Goal: Transaction & Acquisition: Purchase product/service

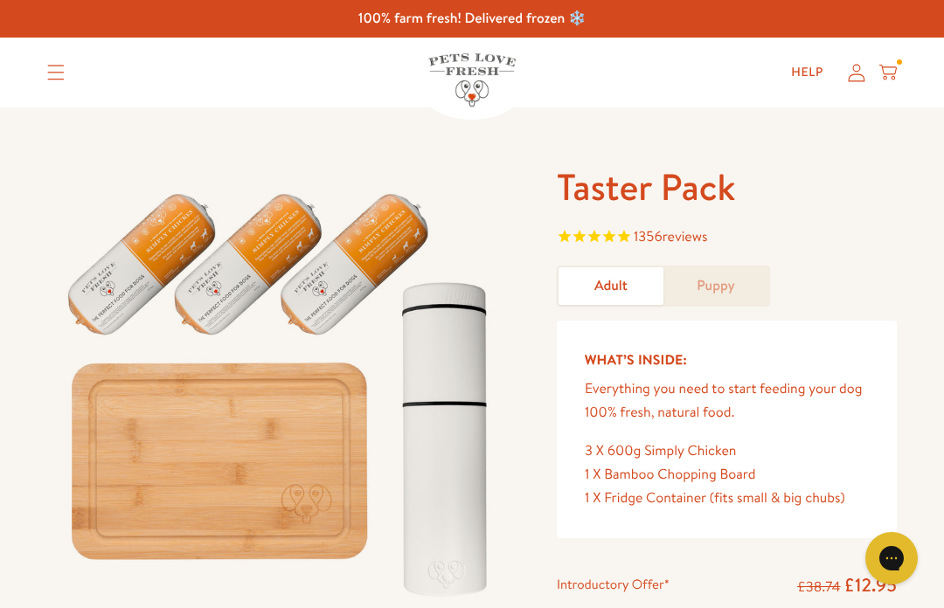
click at [890, 65] on icon at bounding box center [887, 72] width 17 height 19
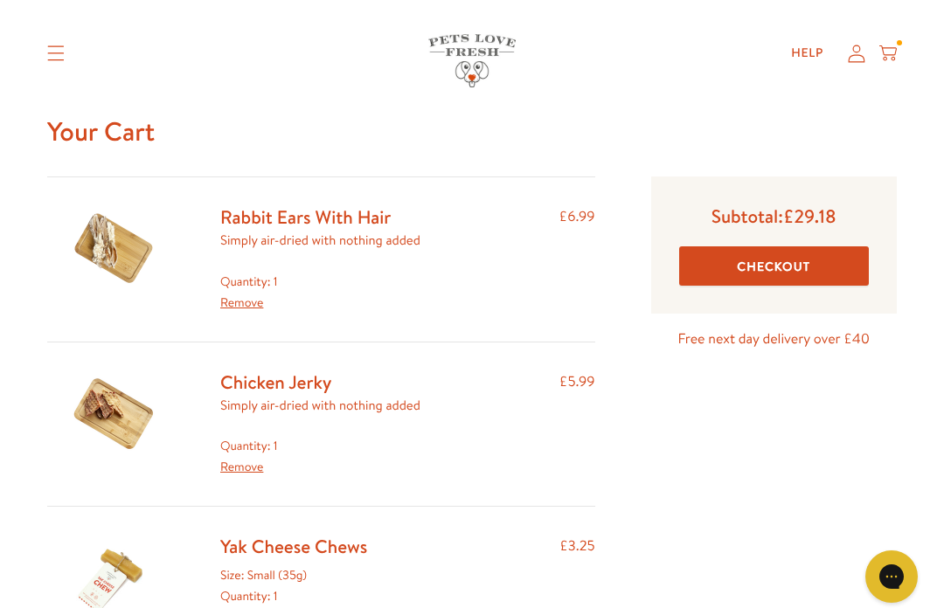
scroll to position [18, 0]
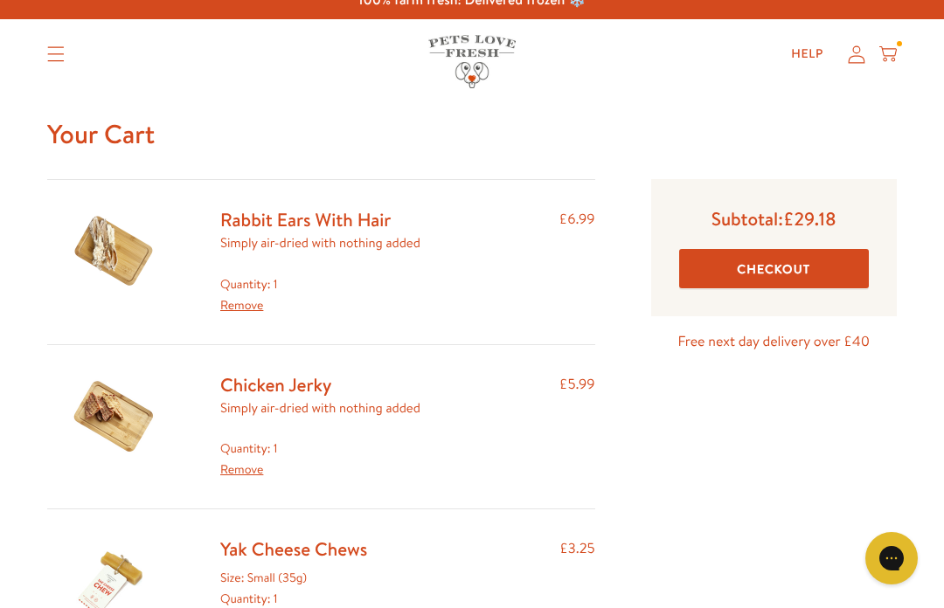
click at [80, 227] on img at bounding box center [112, 251] width 87 height 87
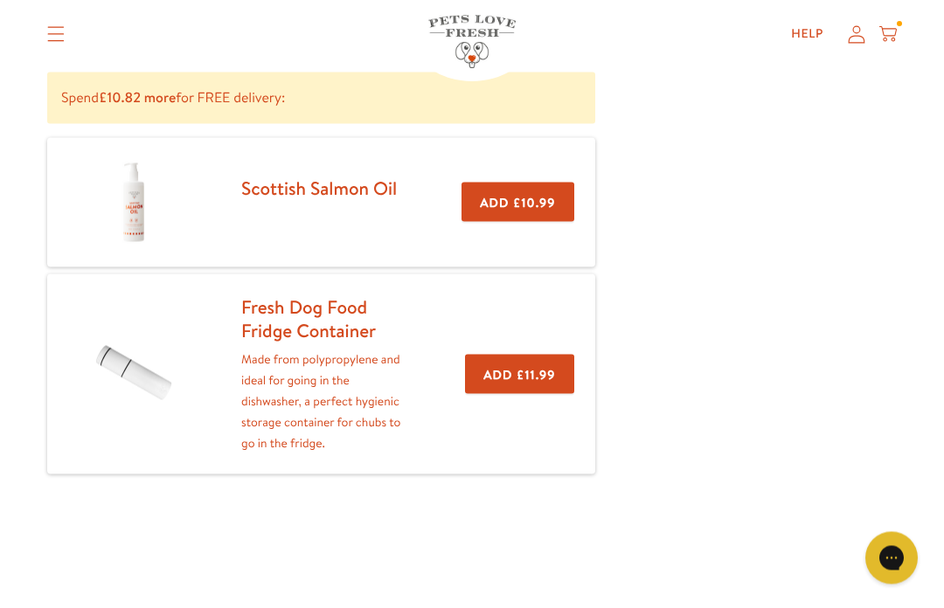
scroll to position [786, 0]
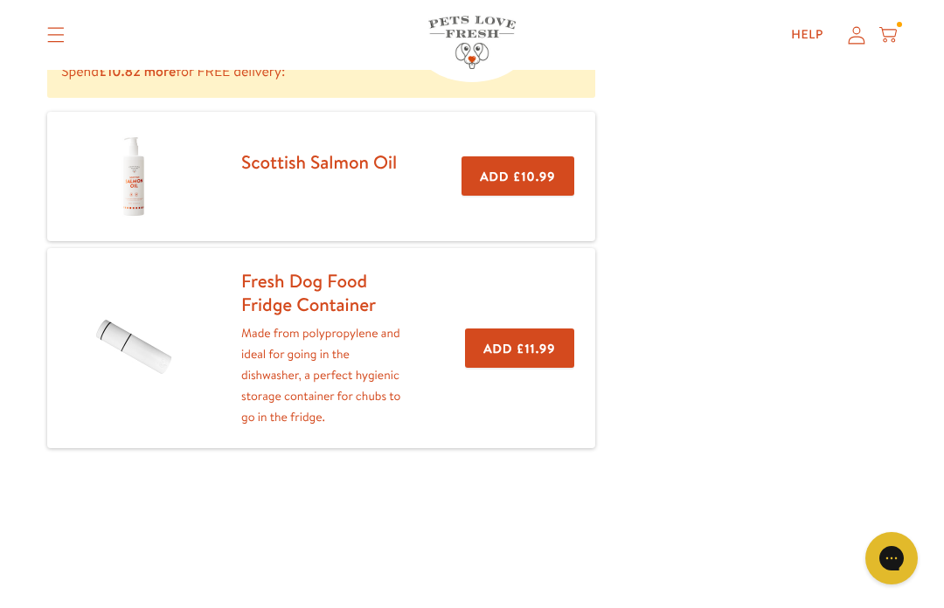
click at [531, 339] on button "Add £11.99" at bounding box center [519, 348] width 108 height 39
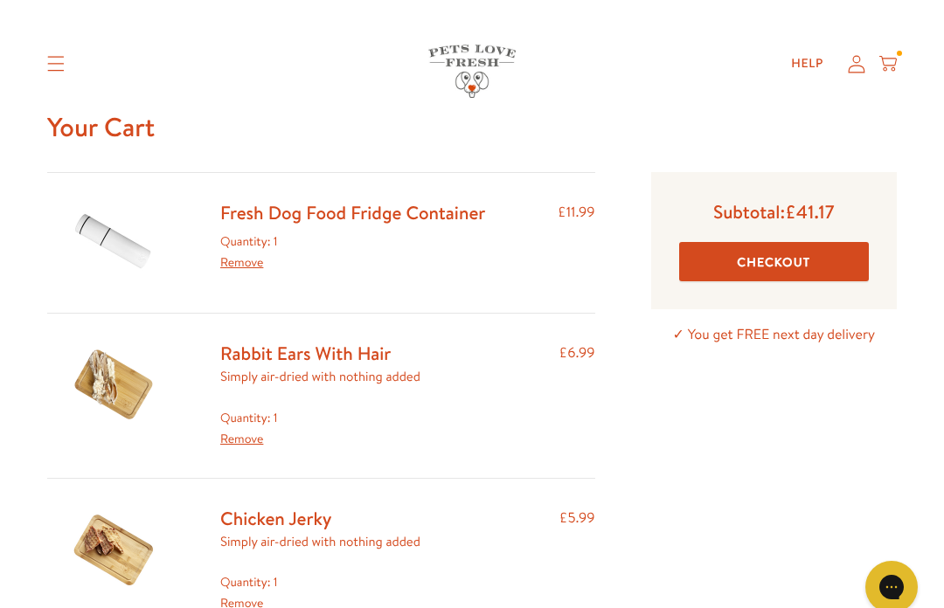
scroll to position [25, 0]
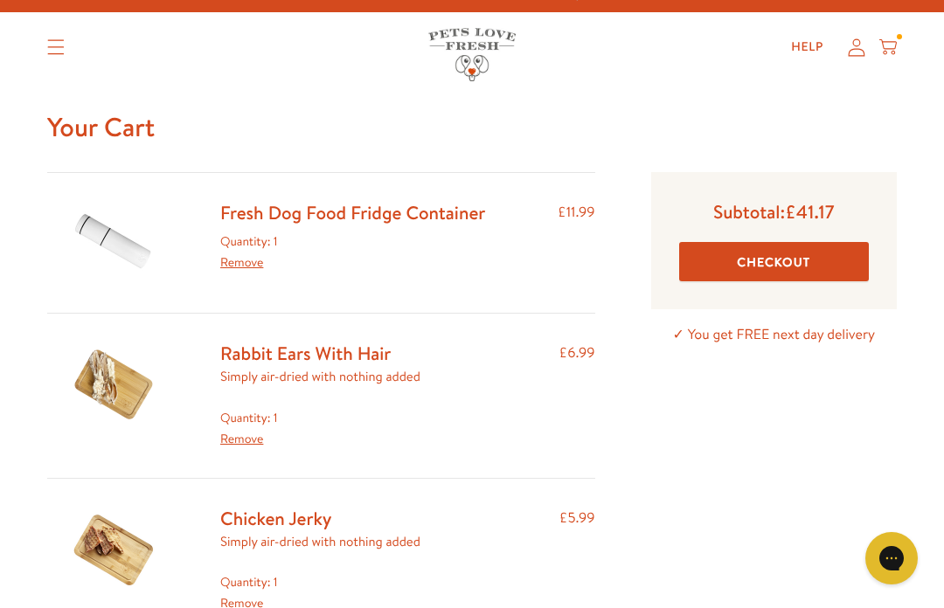
click at [766, 265] on button "Checkout" at bounding box center [774, 261] width 190 height 39
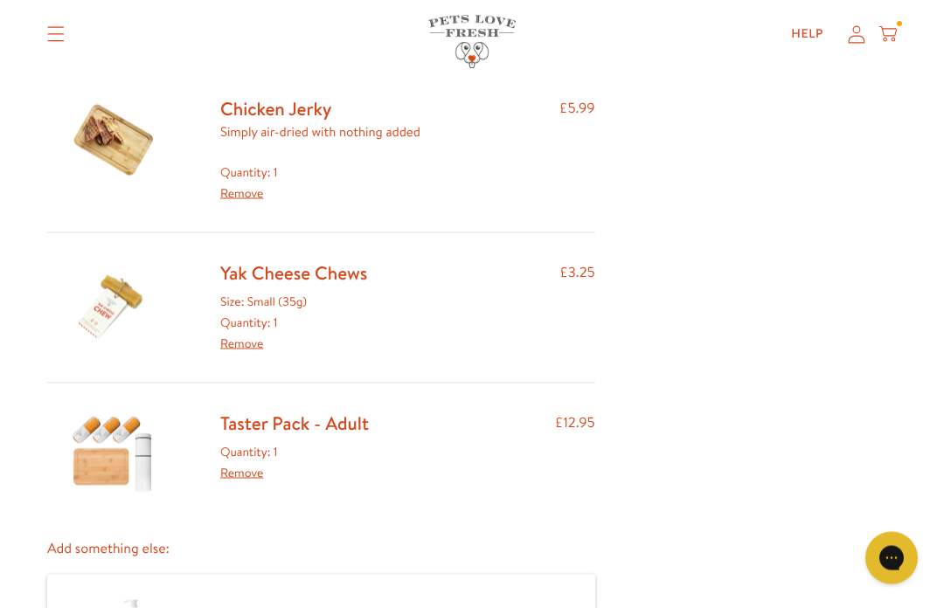
scroll to position [439, 0]
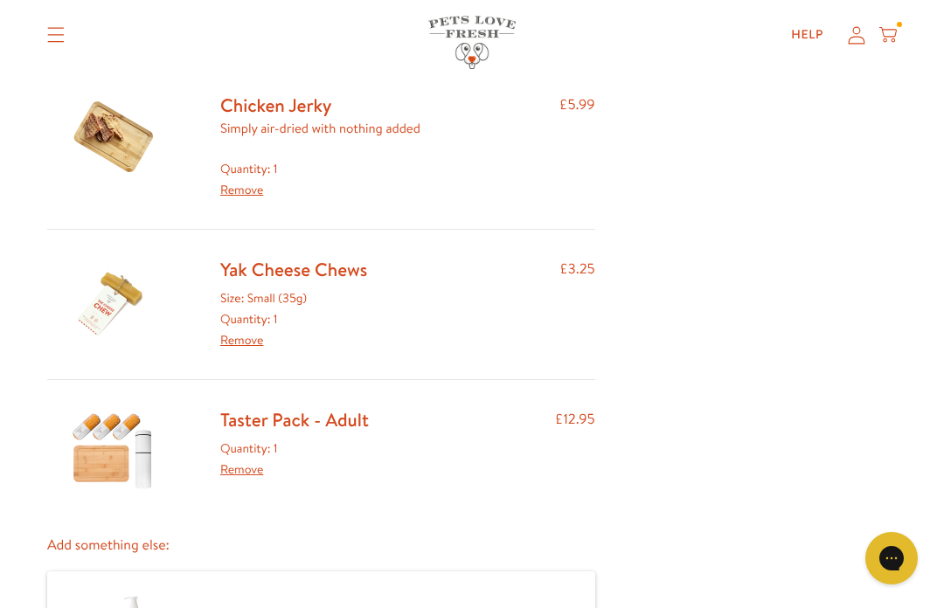
click at [96, 127] on img at bounding box center [112, 136] width 87 height 87
click at [287, 111] on link "Chicken Jerky" at bounding box center [275, 105] width 111 height 25
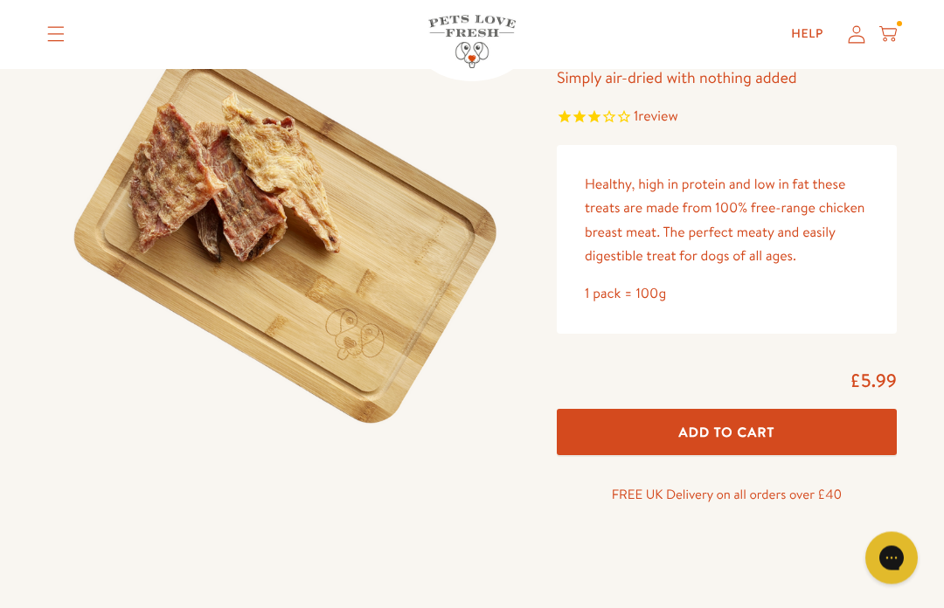
scroll to position [162, 0]
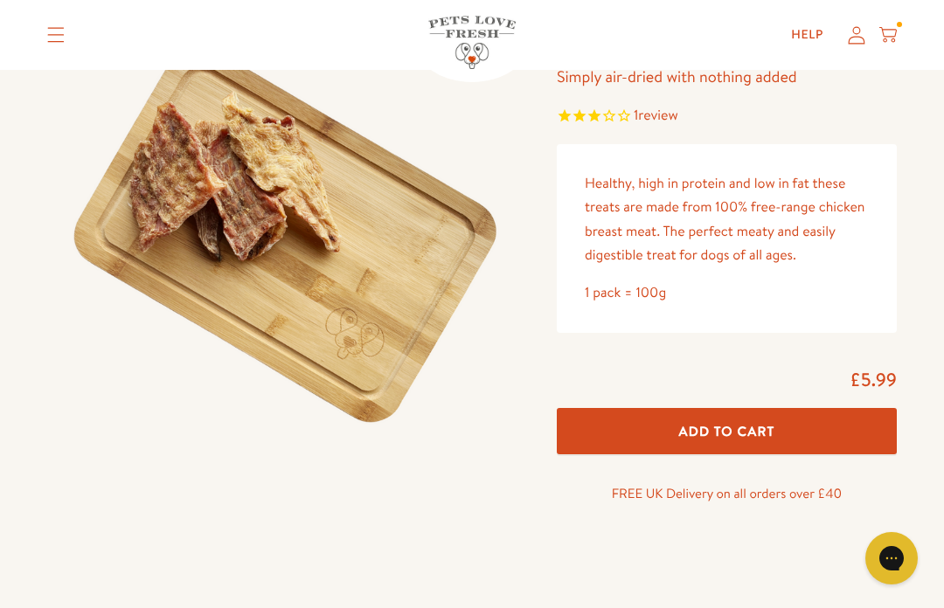
click at [724, 424] on span "Add To Cart" at bounding box center [727, 431] width 96 height 18
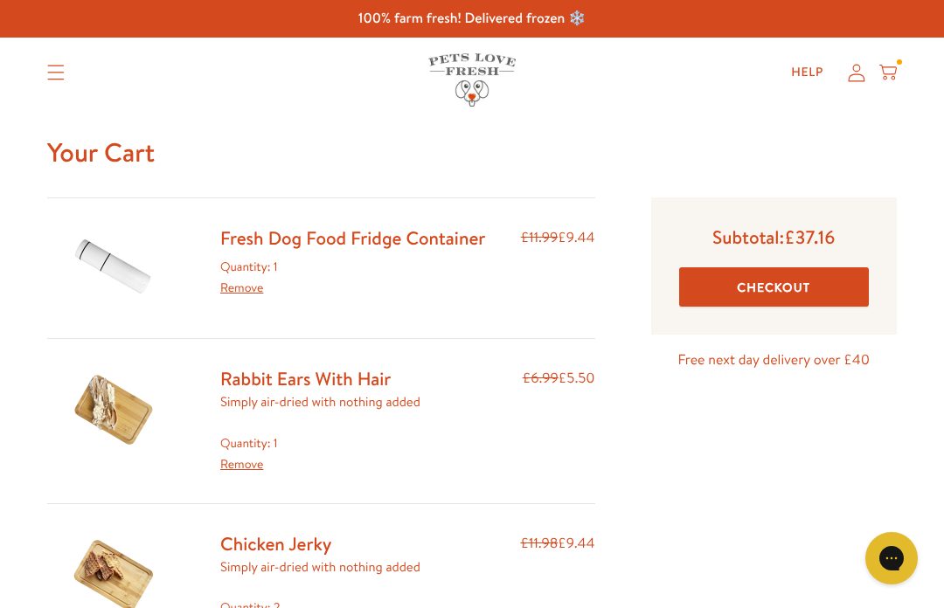
click at [897, 64] on div at bounding box center [899, 61] width 5 height 5
click at [887, 65] on icon at bounding box center [887, 72] width 17 height 19
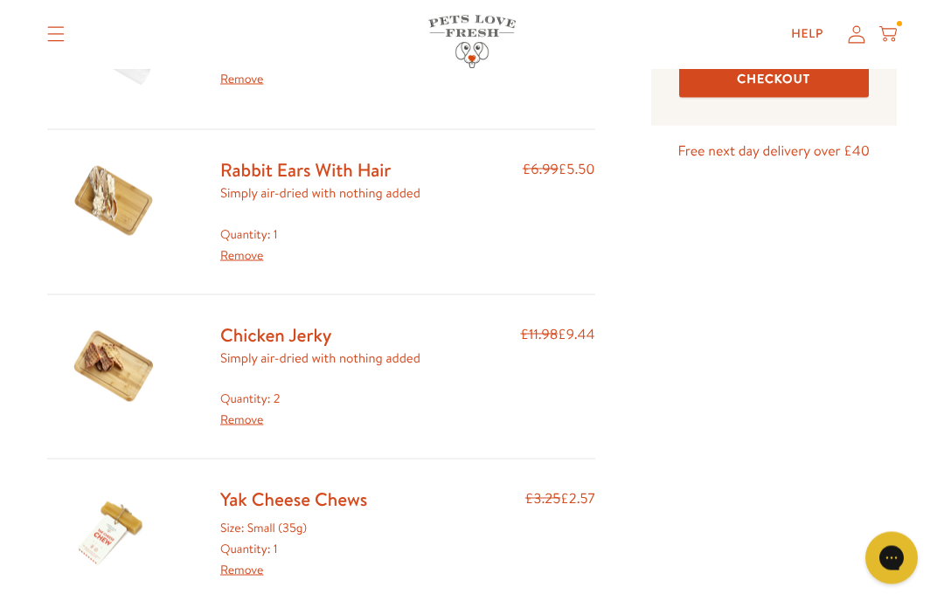
scroll to position [208, 0]
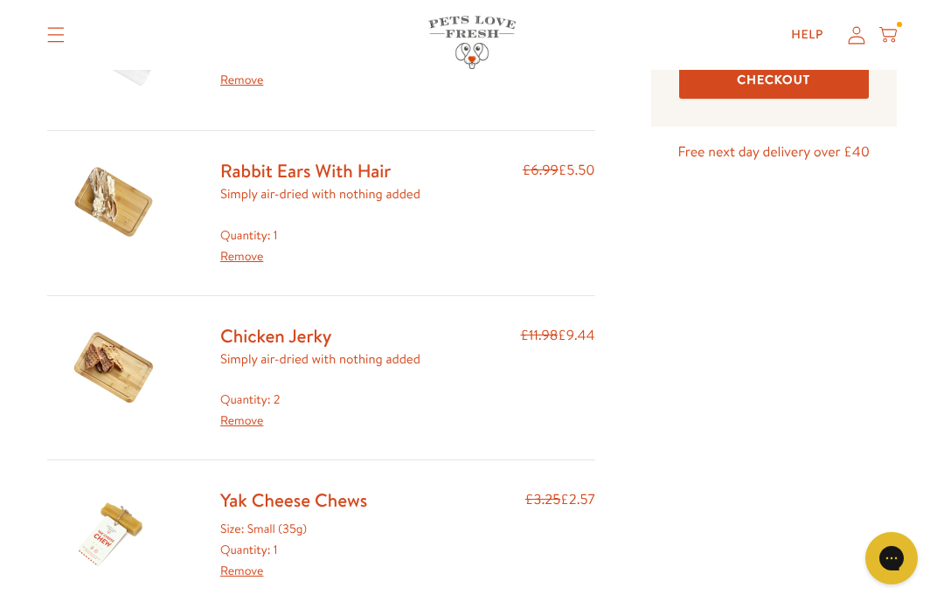
click at [306, 171] on link "Rabbit Ears With Hair" at bounding box center [305, 170] width 170 height 25
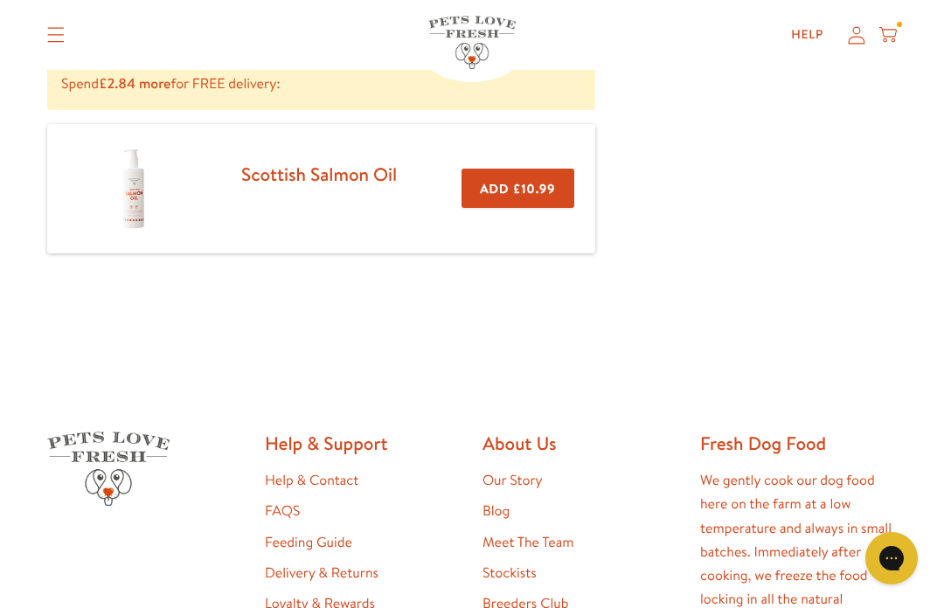
scroll to position [915, 0]
click at [280, 164] on link "Scottish Salmon Oil" at bounding box center [319, 173] width 156 height 25
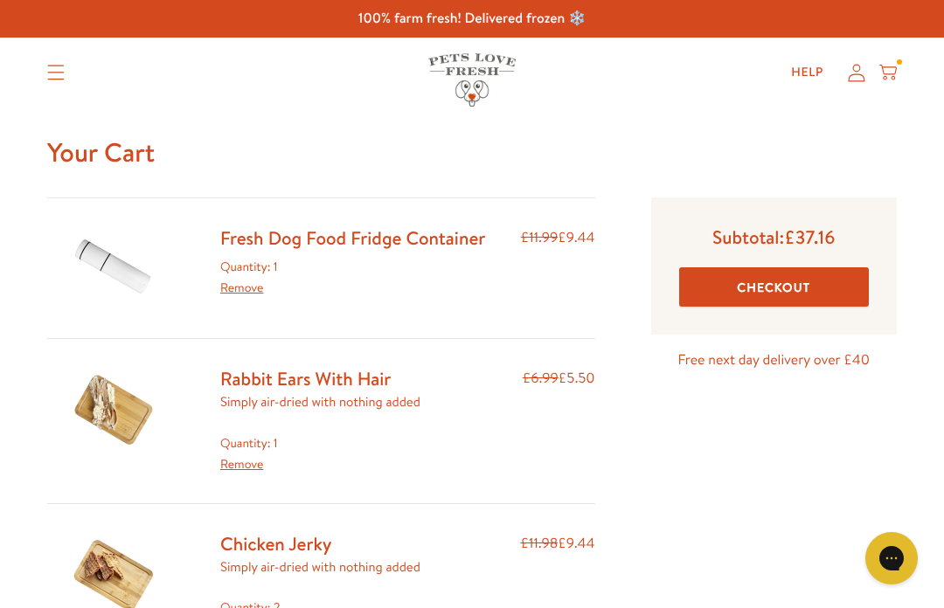
click at [42, 66] on summary "Translation missing: en.sections.header.menu" at bounding box center [55, 73] width 45 height 44
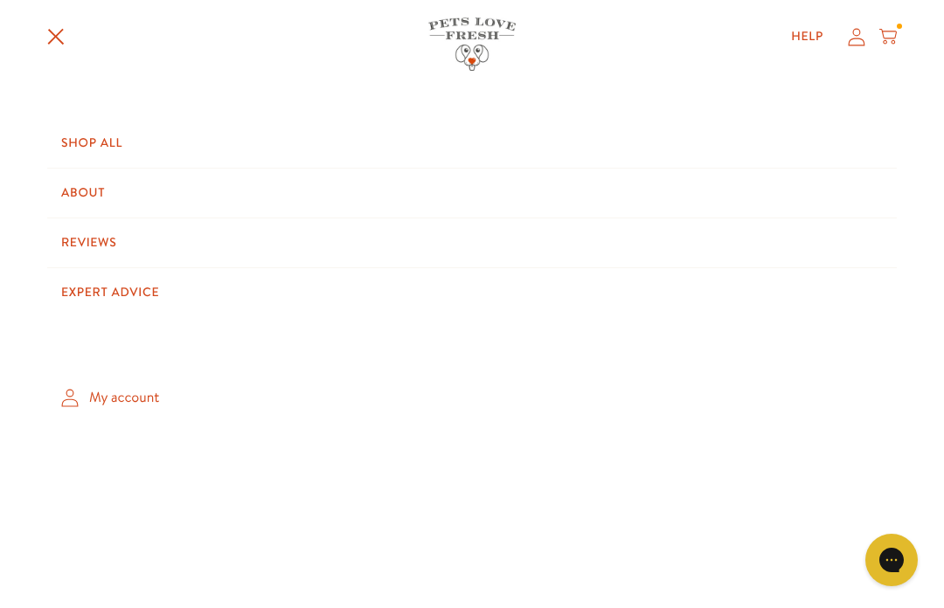
scroll to position [50, 0]
click at [73, 135] on link "Shop All" at bounding box center [471, 141] width 849 height 49
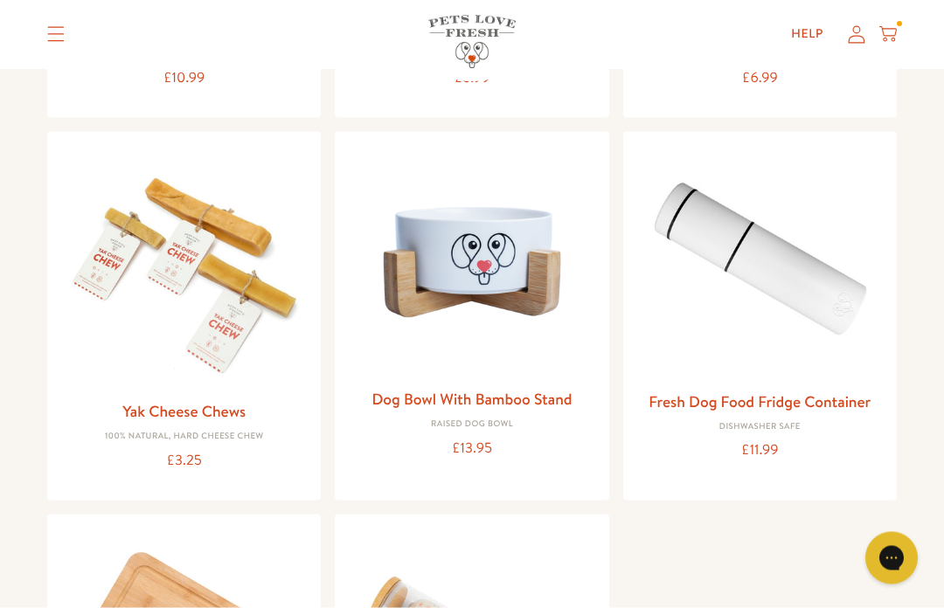
scroll to position [1519, 0]
click at [780, 235] on img at bounding box center [760, 263] width 246 height 236
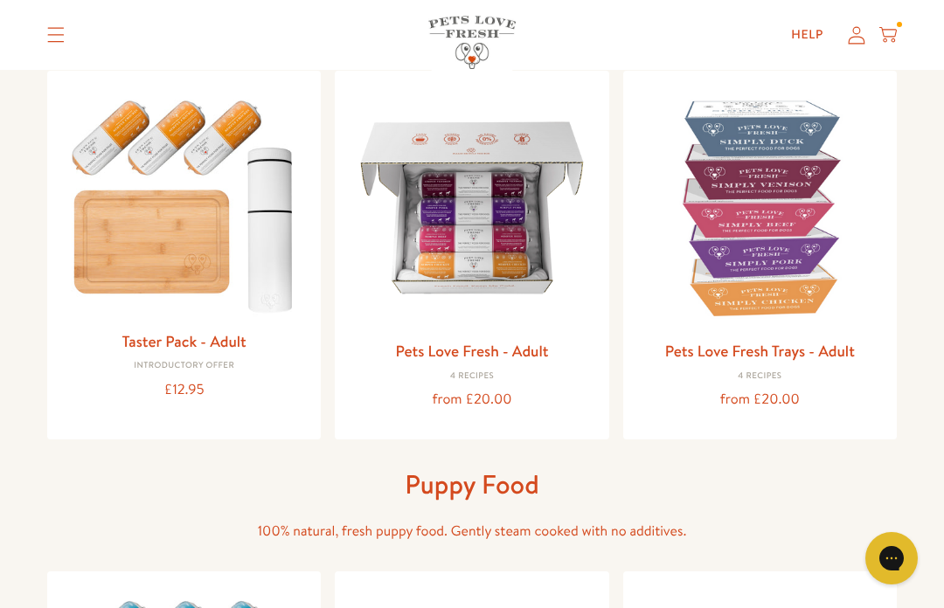
scroll to position [194, 0]
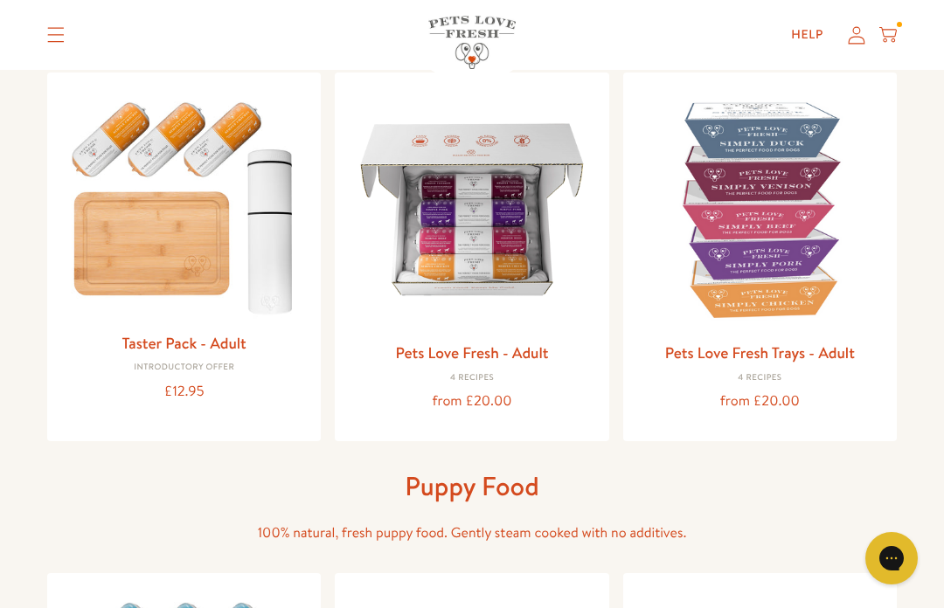
click at [494, 209] on img at bounding box center [472, 210] width 246 height 246
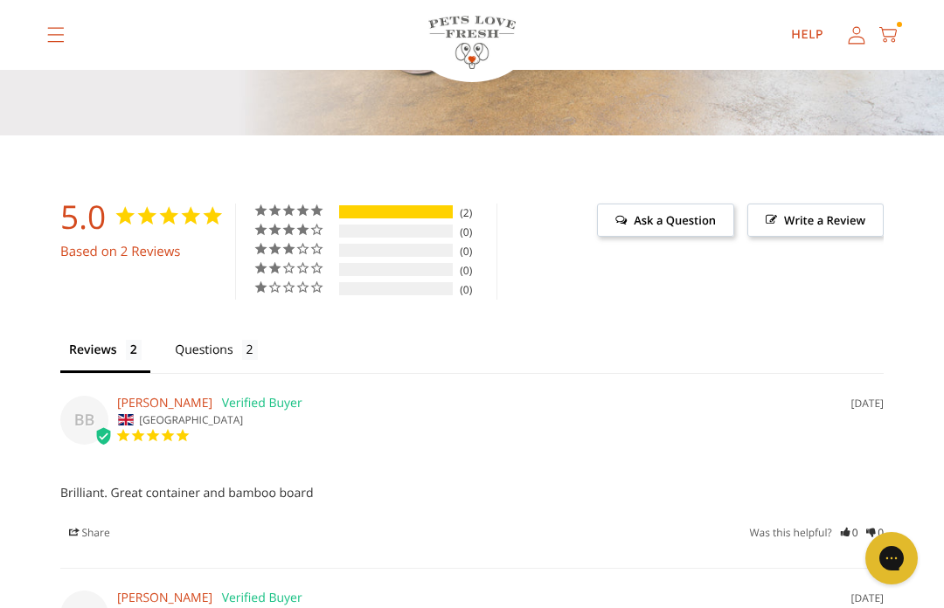
scroll to position [1234, 0]
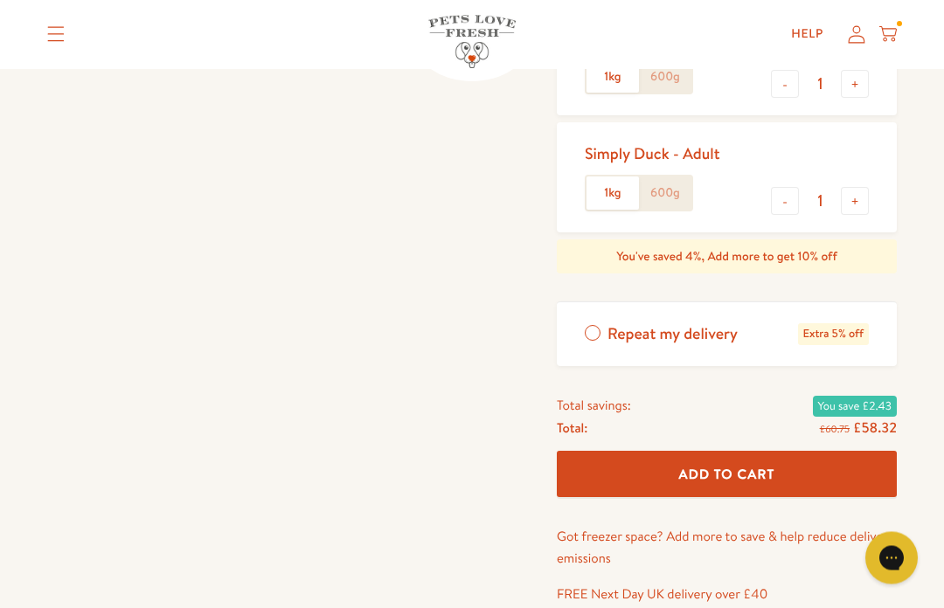
scroll to position [609, 0]
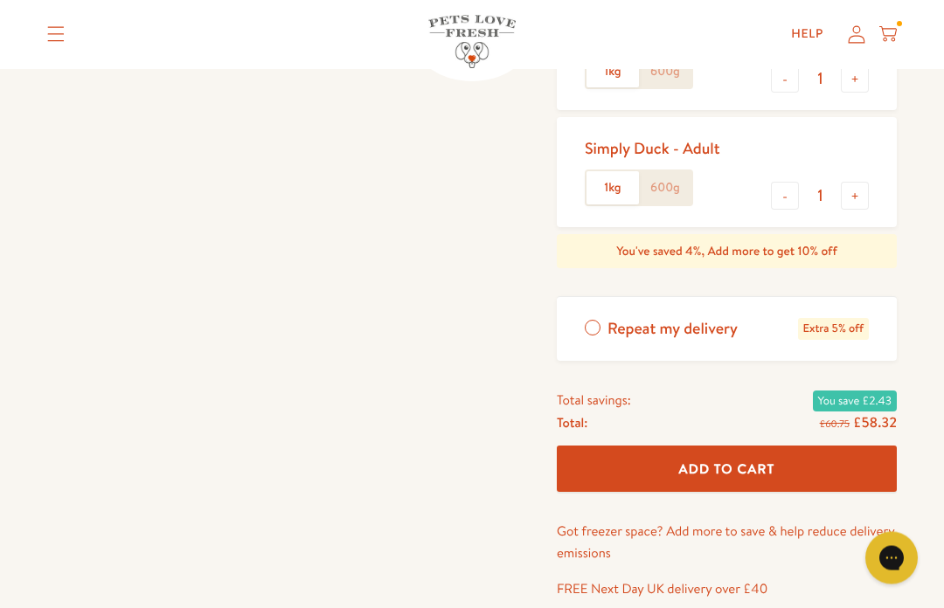
click at [775, 460] on span "Add To Cart" at bounding box center [727, 469] width 96 height 18
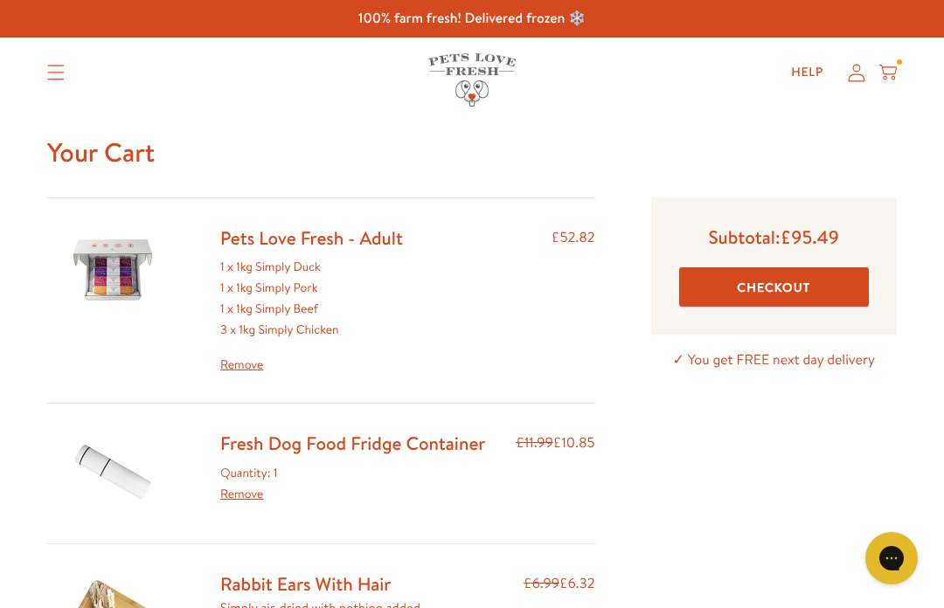
click at [768, 296] on button "Checkout" at bounding box center [774, 286] width 190 height 39
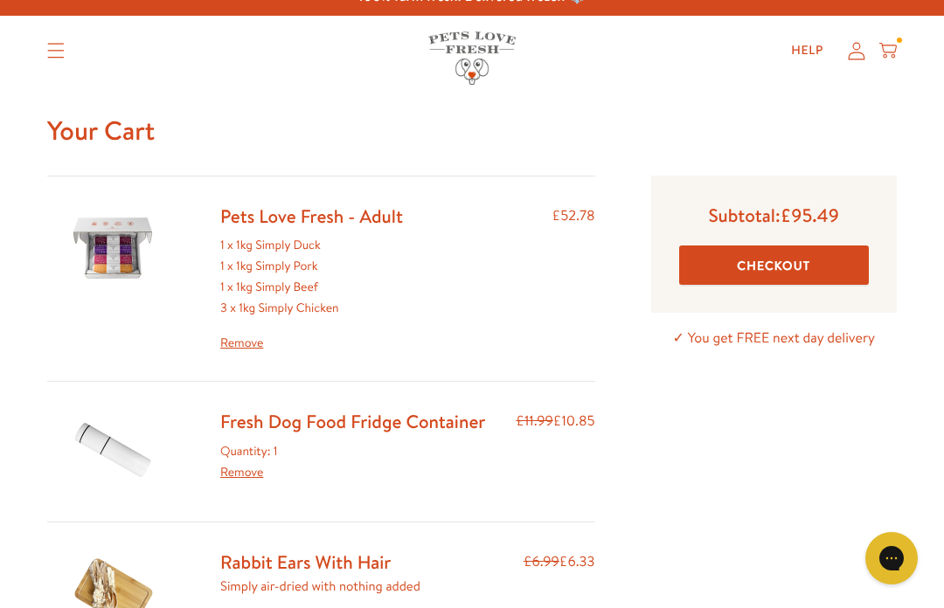
click at [252, 343] on link "Remove" at bounding box center [311, 343] width 183 height 21
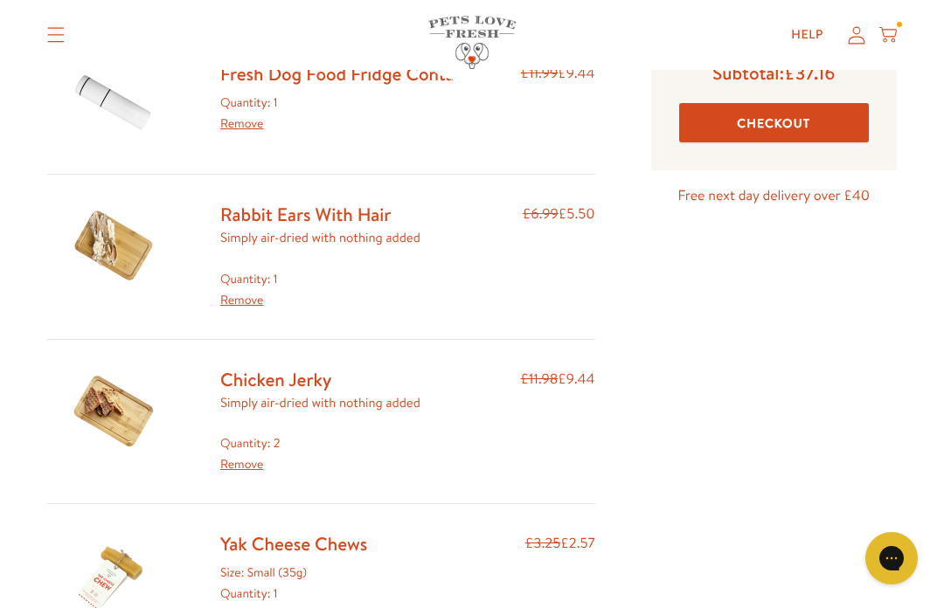
scroll to position [165, 0]
click at [272, 368] on link "Chicken Jerky" at bounding box center [275, 378] width 111 height 25
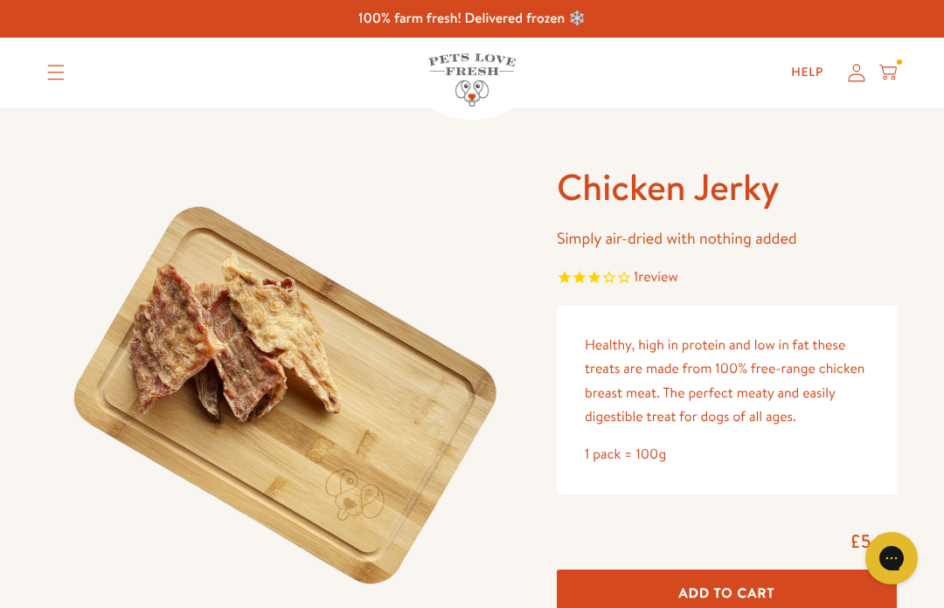
click at [677, 274] on span "review" at bounding box center [657, 276] width 39 height 19
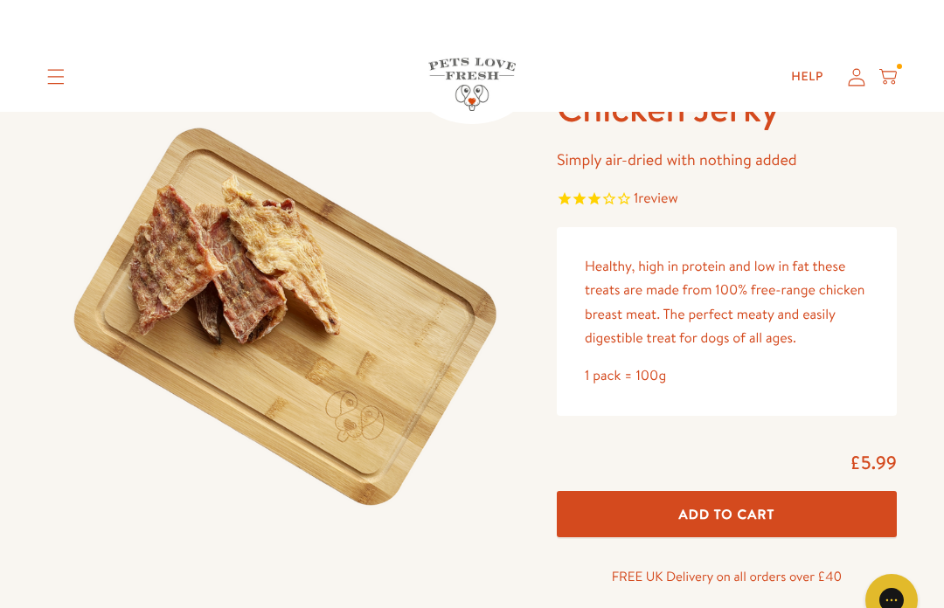
scroll to position [79, 0]
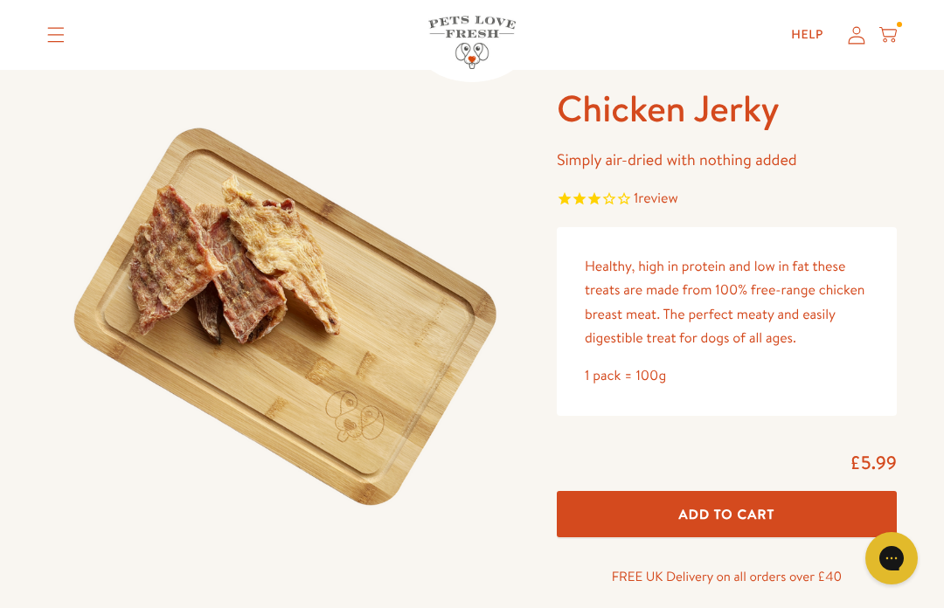
click at [750, 512] on span "Add To Cart" at bounding box center [727, 514] width 96 height 18
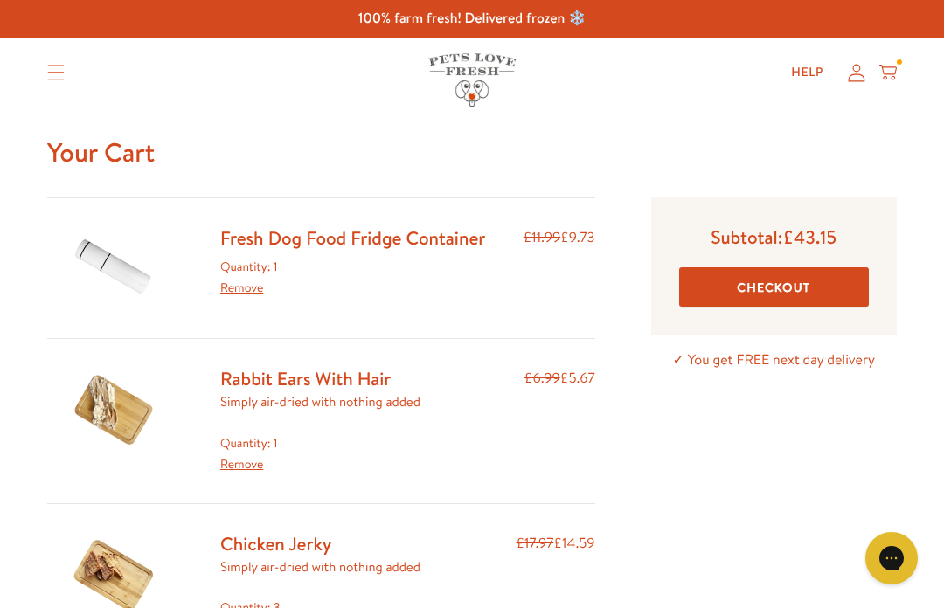
click at [899, 56] on div "Help My account Cart" at bounding box center [838, 72] width 130 height 35
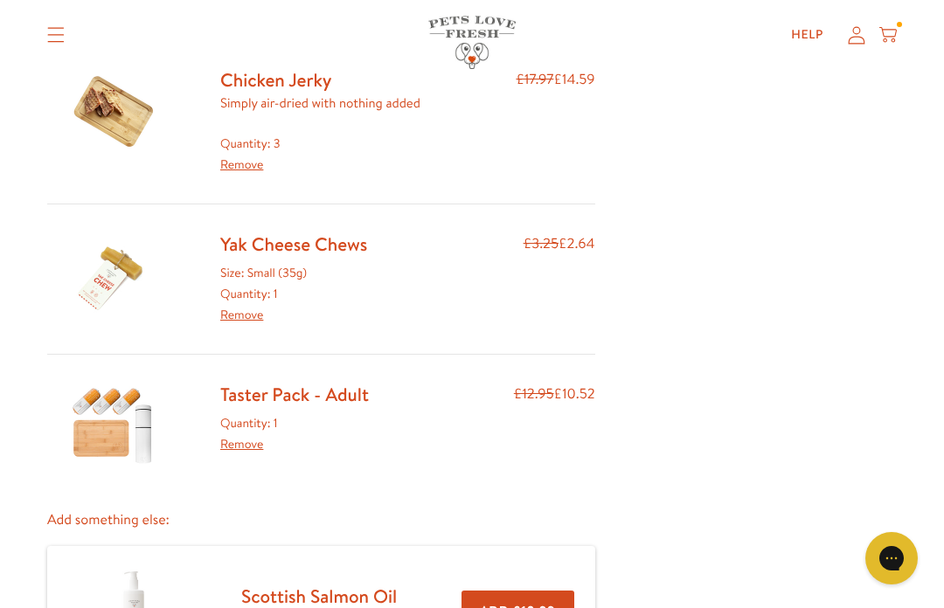
scroll to position [461, 0]
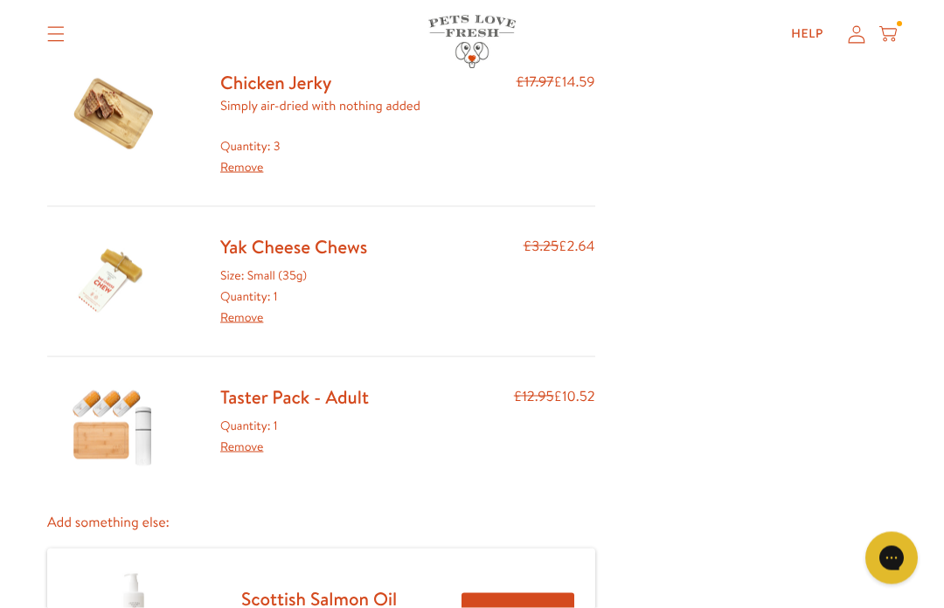
click at [294, 237] on link "Yak Cheese Chews" at bounding box center [293, 246] width 147 height 25
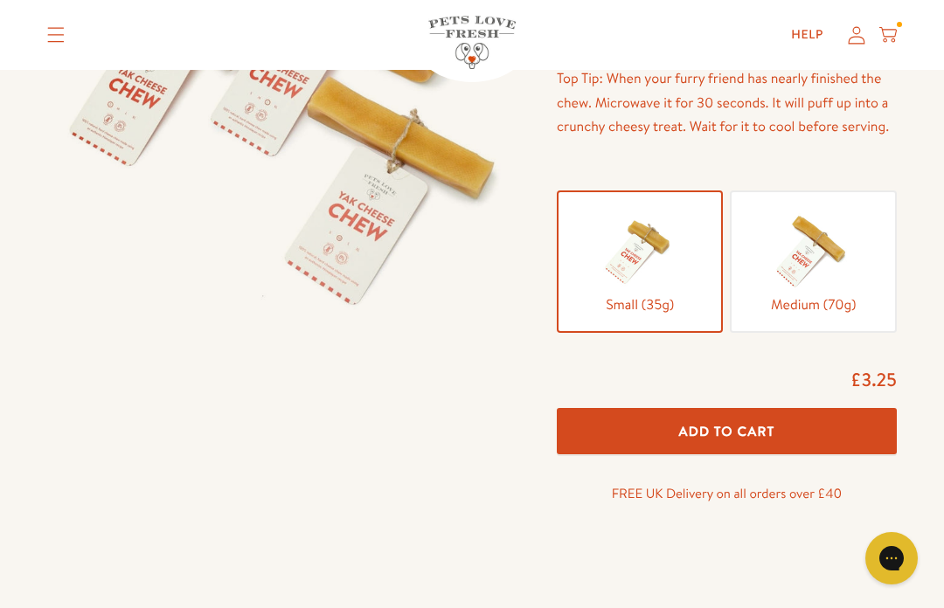
scroll to position [292, 0]
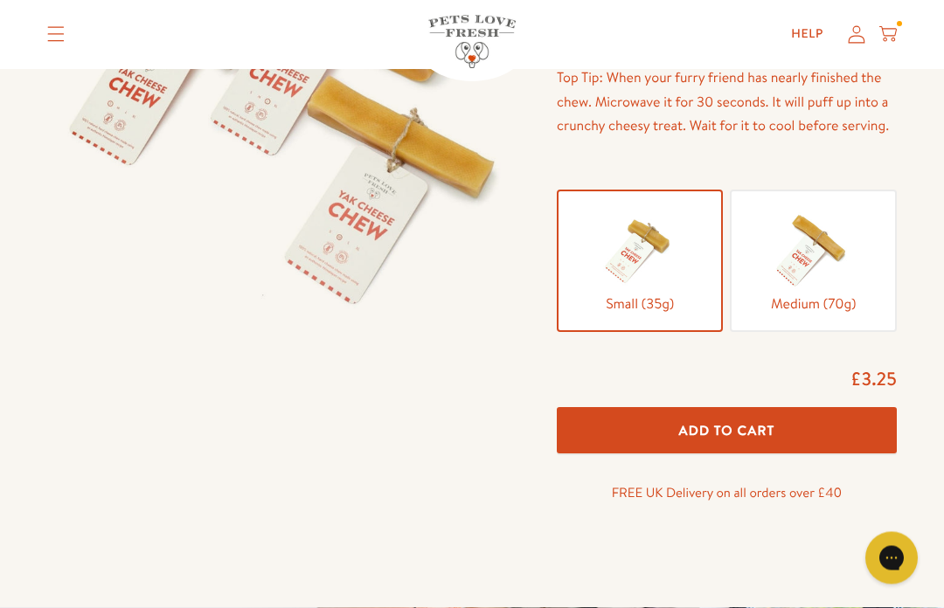
click at [757, 413] on button "Add To Cart" at bounding box center [727, 431] width 340 height 46
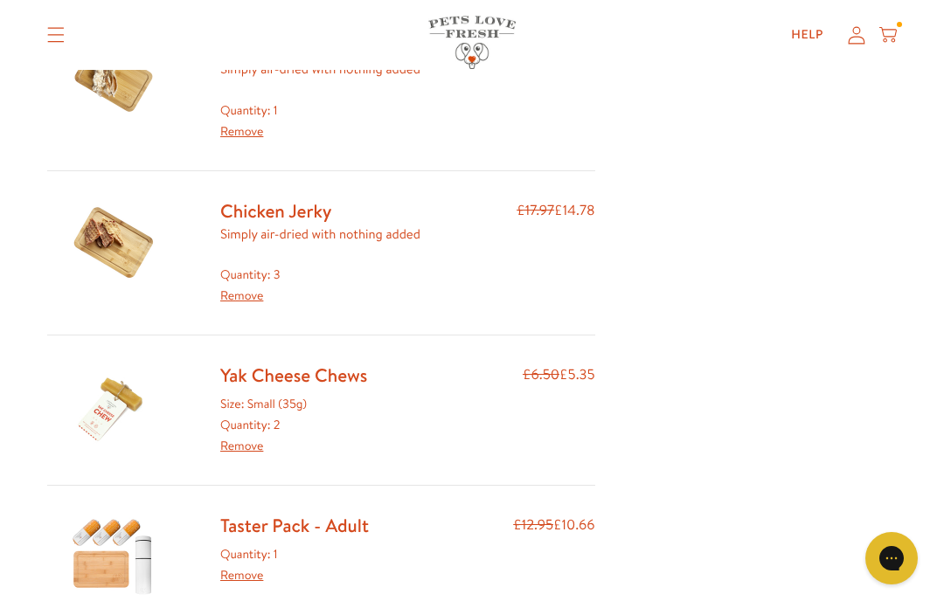
scroll to position [335, 0]
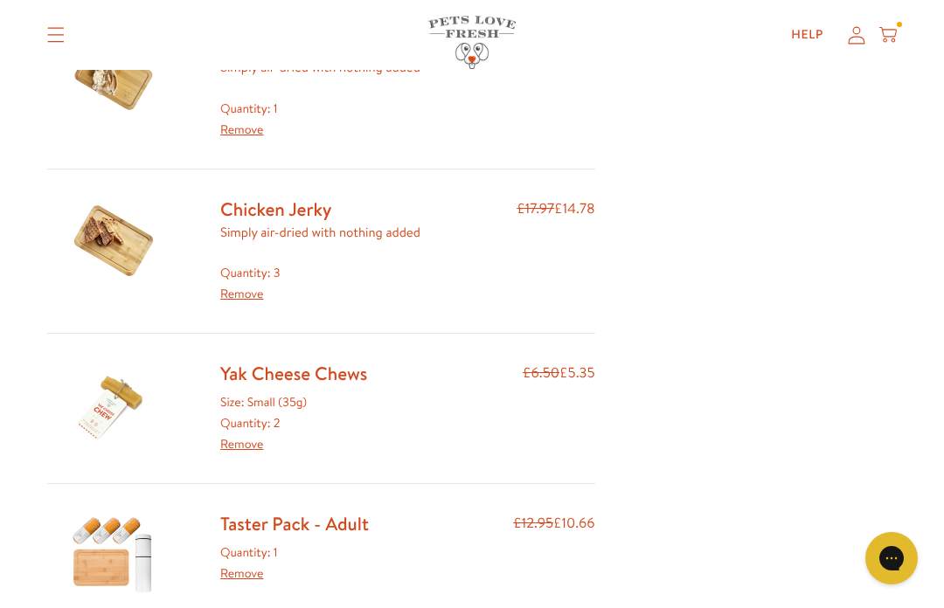
click at [293, 208] on link "Chicken Jerky" at bounding box center [275, 209] width 111 height 25
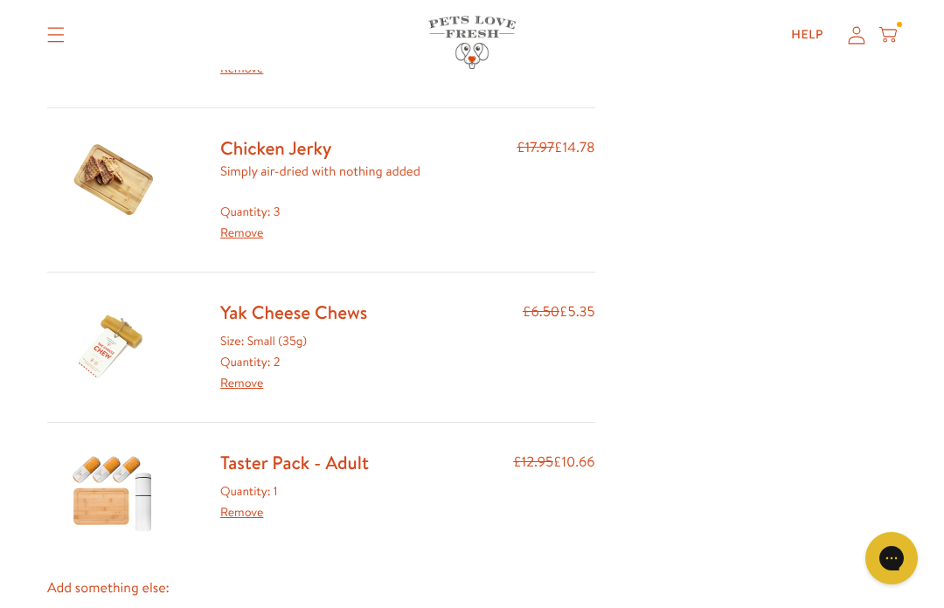
click at [252, 236] on link "Remove" at bounding box center [241, 232] width 43 height 17
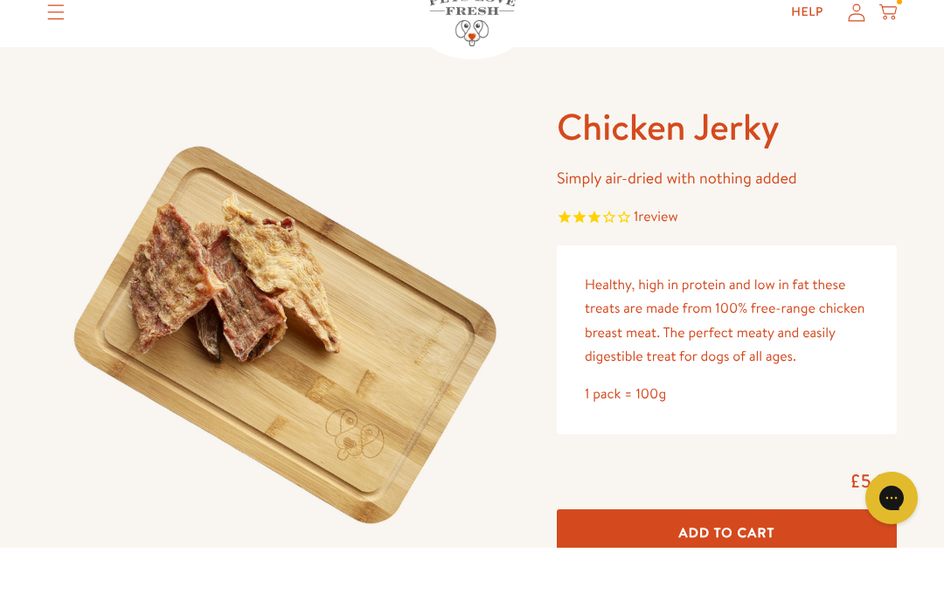
scroll to position [61, 0]
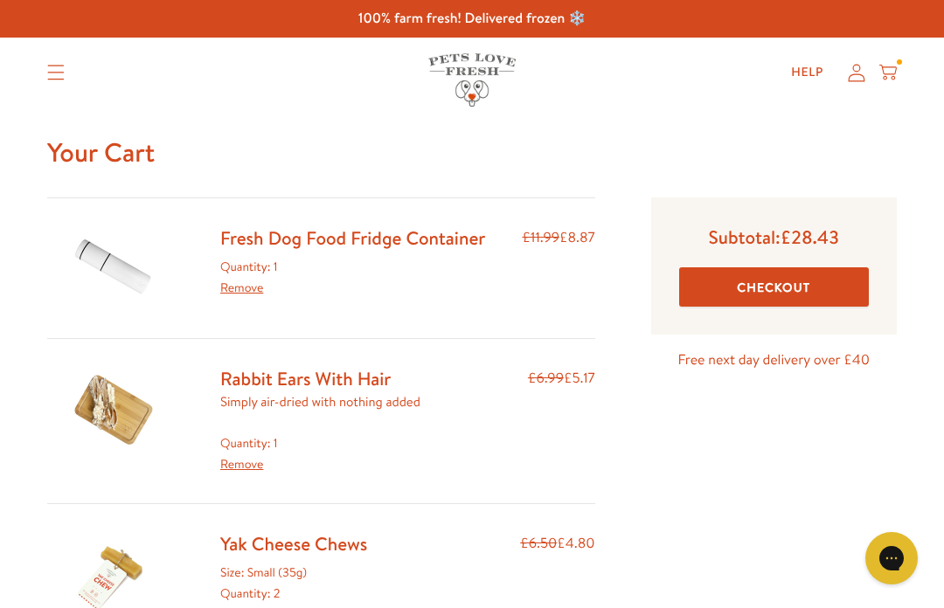
click at [51, 63] on summary "Translation missing: en.sections.header.menu" at bounding box center [55, 73] width 45 height 44
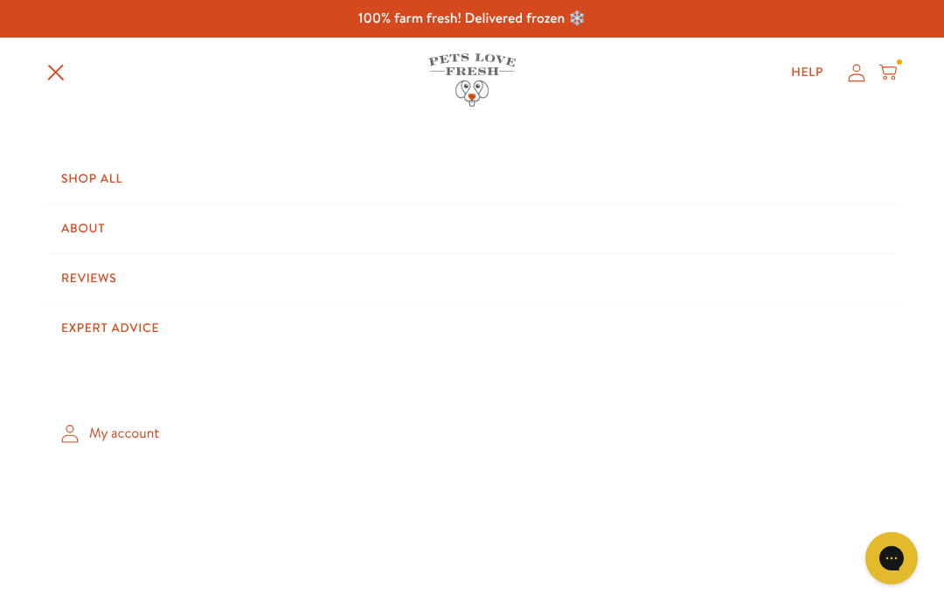
click at [102, 172] on link "Shop All" at bounding box center [471, 179] width 849 height 49
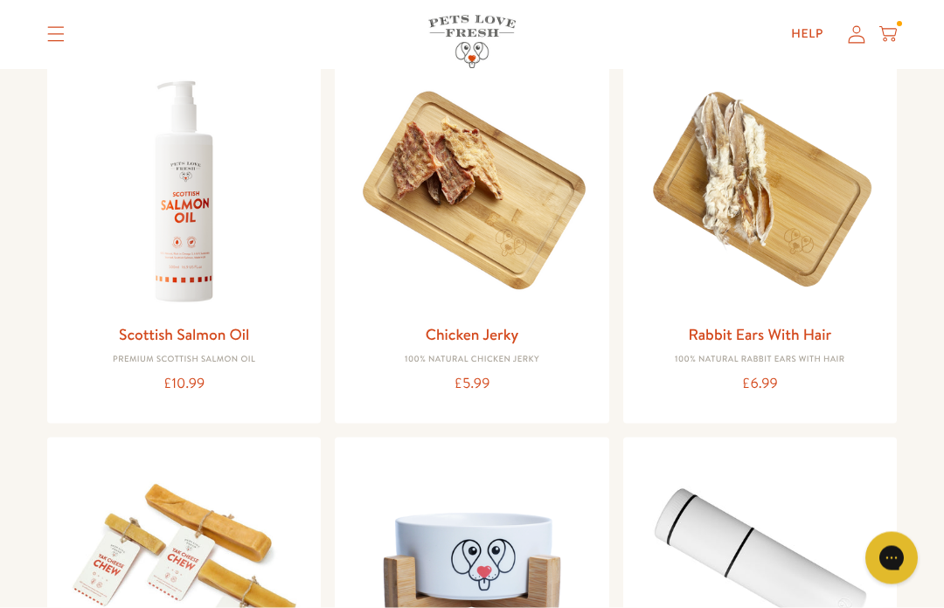
scroll to position [1213, 0]
click at [466, 181] on img at bounding box center [472, 191] width 246 height 246
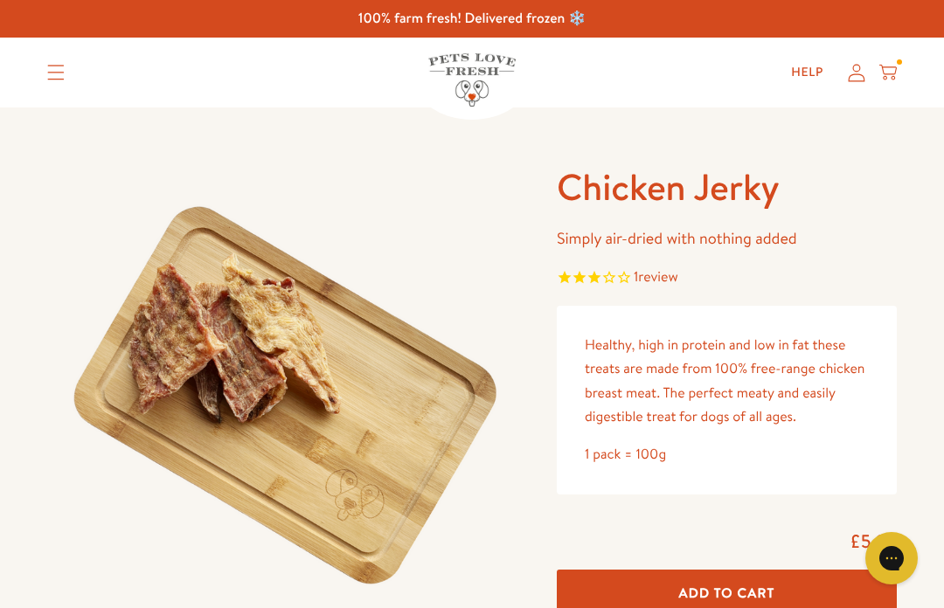
click at [755, 594] on span "Add To Cart" at bounding box center [727, 593] width 96 height 18
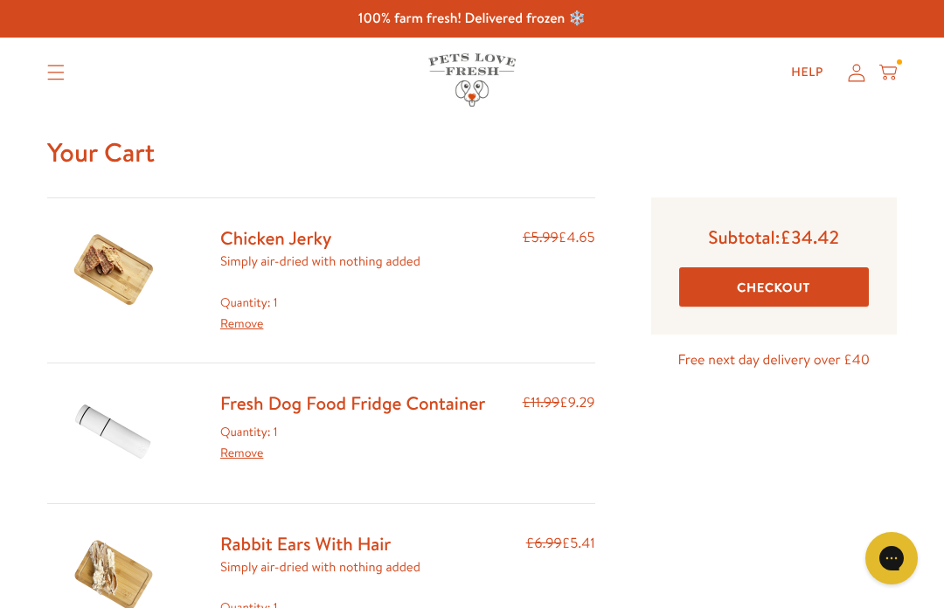
click at [292, 228] on link "Chicken Jerky" at bounding box center [275, 237] width 111 height 25
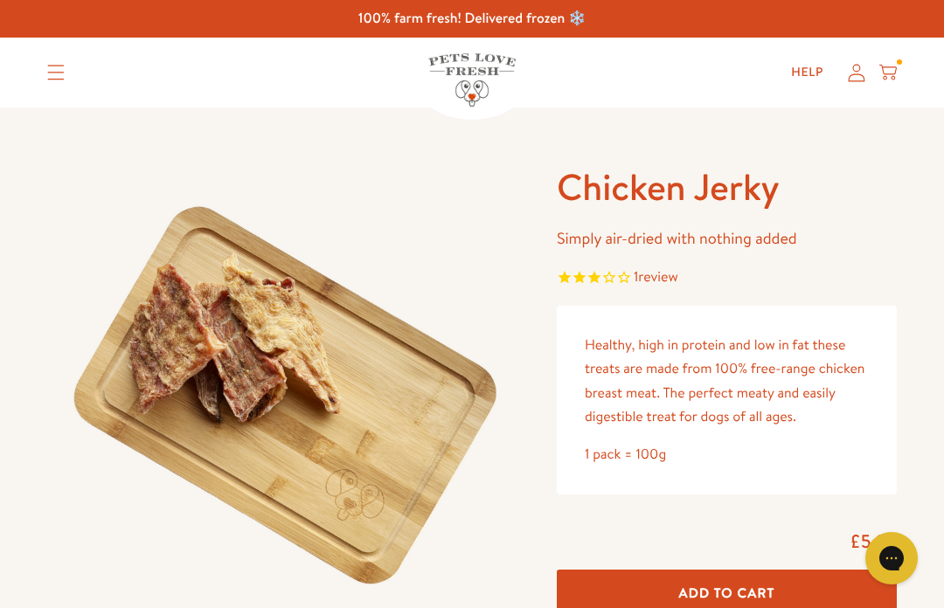
click at [735, 591] on span "Add To Cart" at bounding box center [727, 593] width 96 height 18
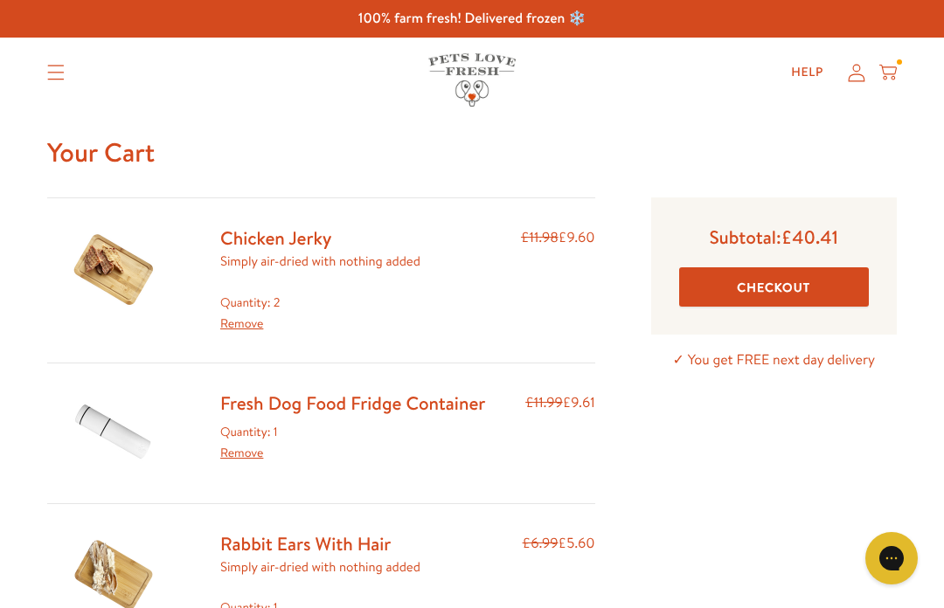
click at [818, 284] on button "Checkout" at bounding box center [774, 286] width 190 height 39
